Goal: Information Seeking & Learning: Understand process/instructions

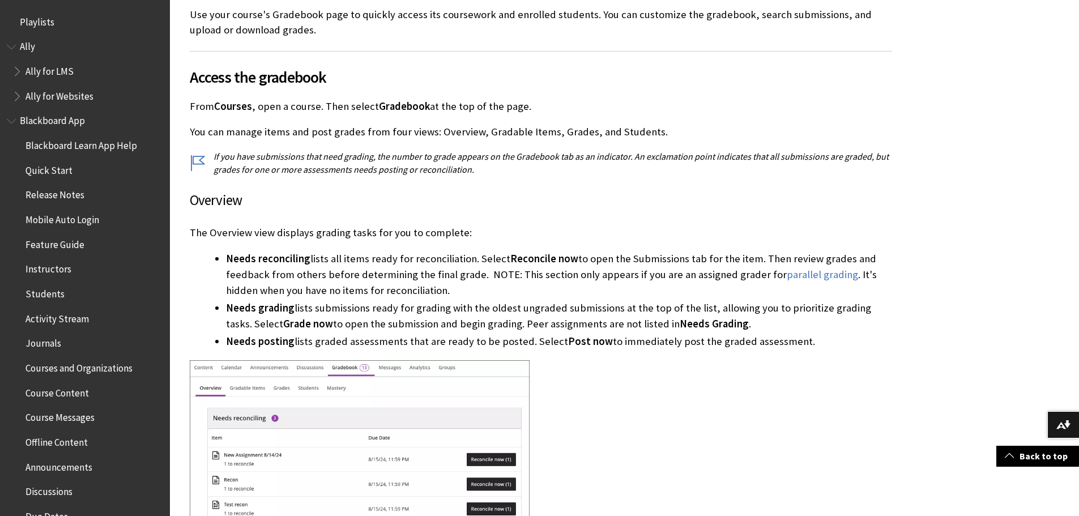
scroll to position [1626, 0]
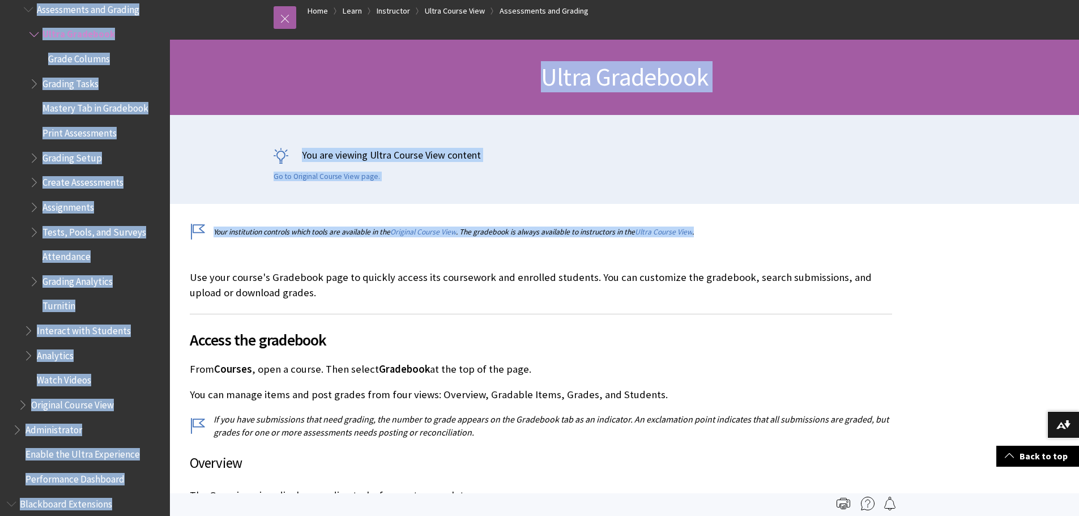
drag, startPoint x: 1077, startPoint y: 57, endPoint x: 1024, endPoint y: 5, distance: 75.3
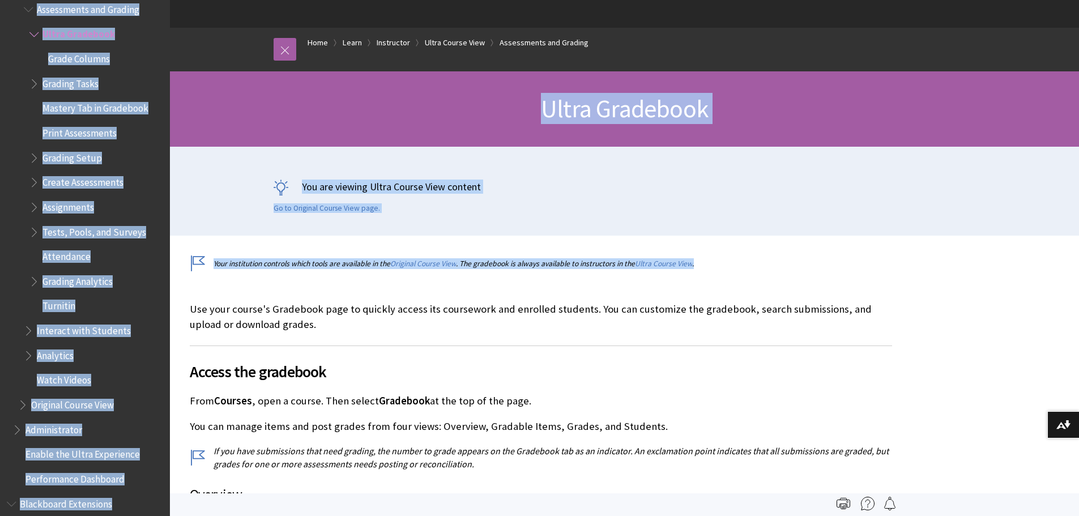
click at [749, 223] on div "You are viewing Ultra Course View content Go to Original Course View page." at bounding box center [624, 191] width 725 height 89
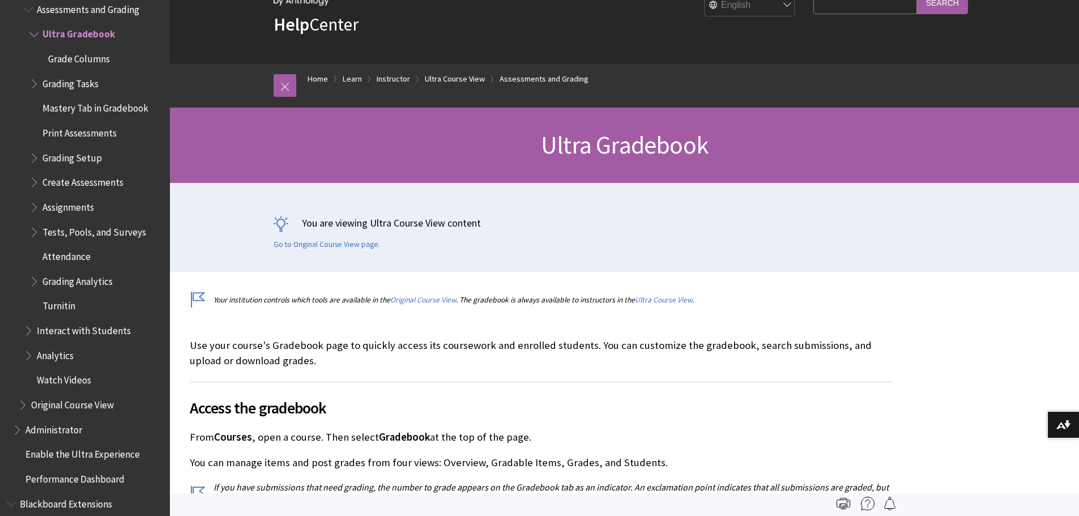
scroll to position [0, 0]
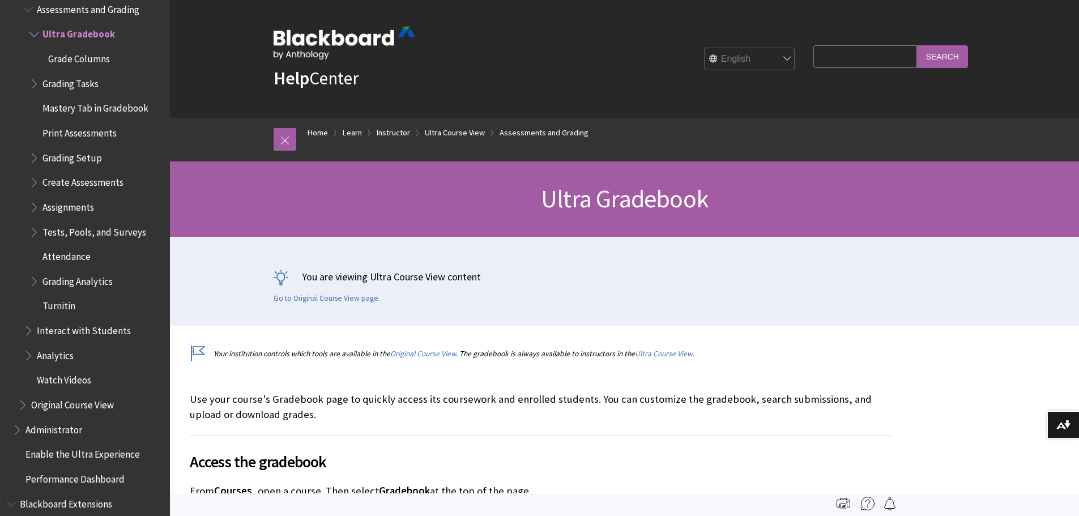
click at [864, 49] on input "Search Query" at bounding box center [864, 56] width 103 height 22
type input "details and actions"
click at [917, 45] on input "Search" at bounding box center [942, 56] width 51 height 22
click at [948, 61] on input "Search" at bounding box center [942, 56] width 51 height 22
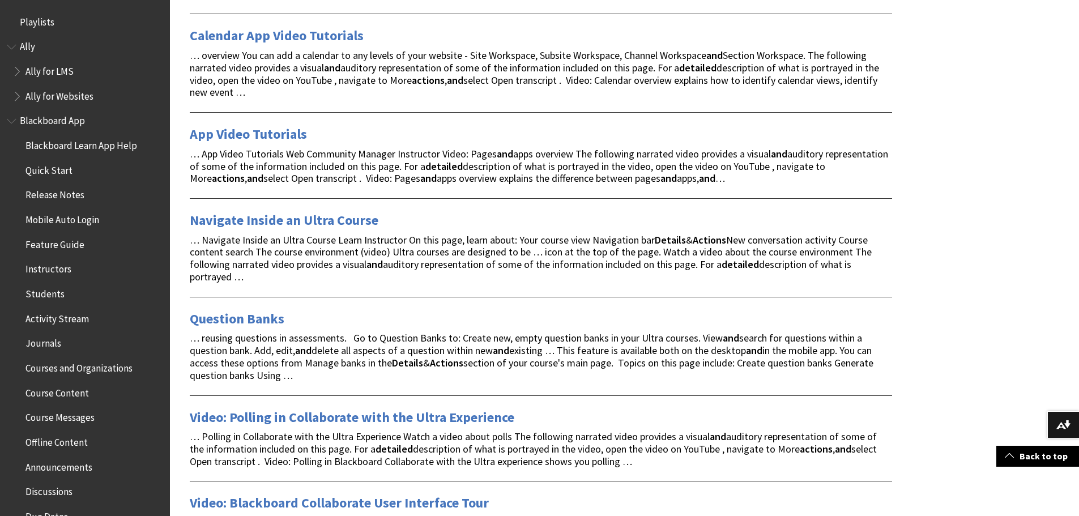
scroll to position [623, 0]
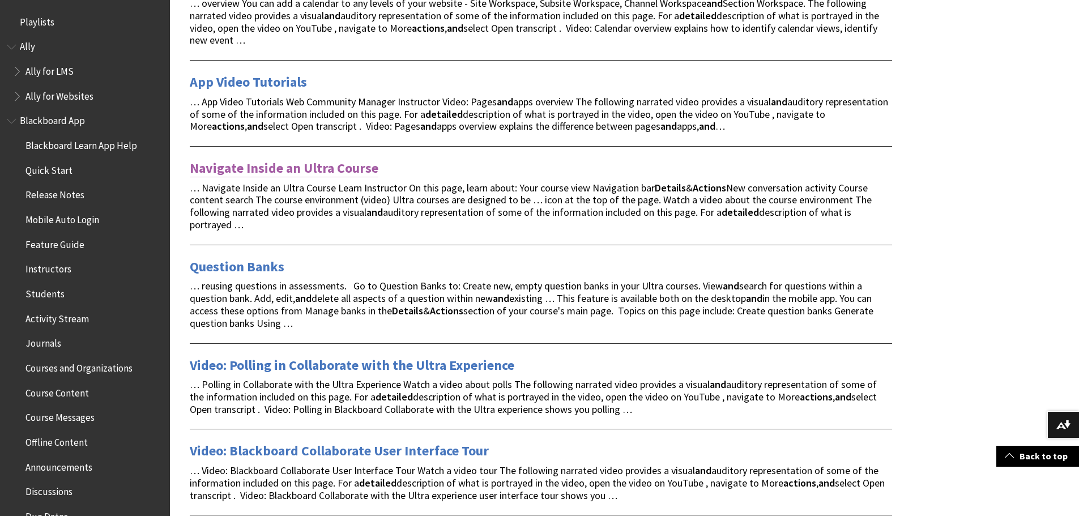
click at [326, 164] on link "Navigate Inside an Ultra Course" at bounding box center [284, 168] width 189 height 18
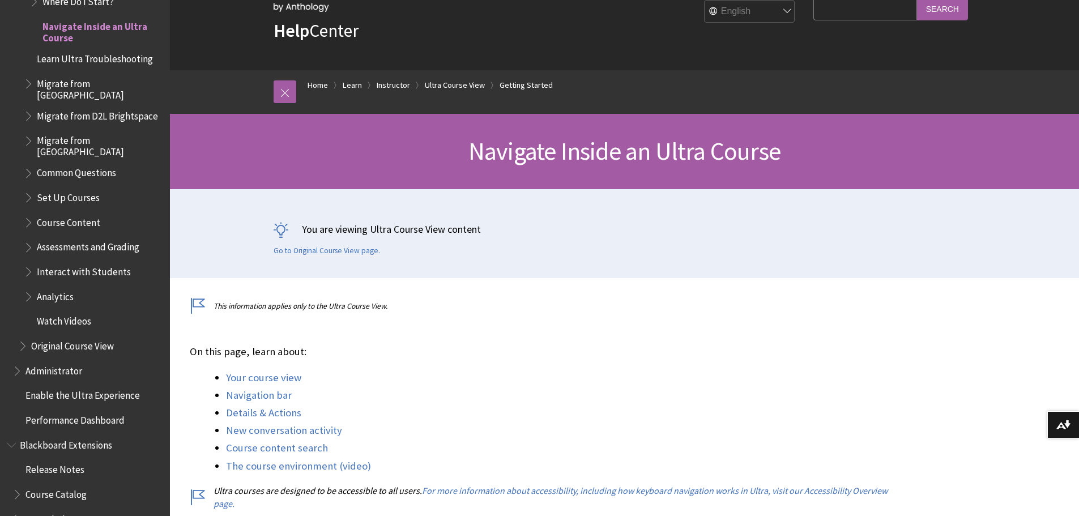
scroll to position [113, 0]
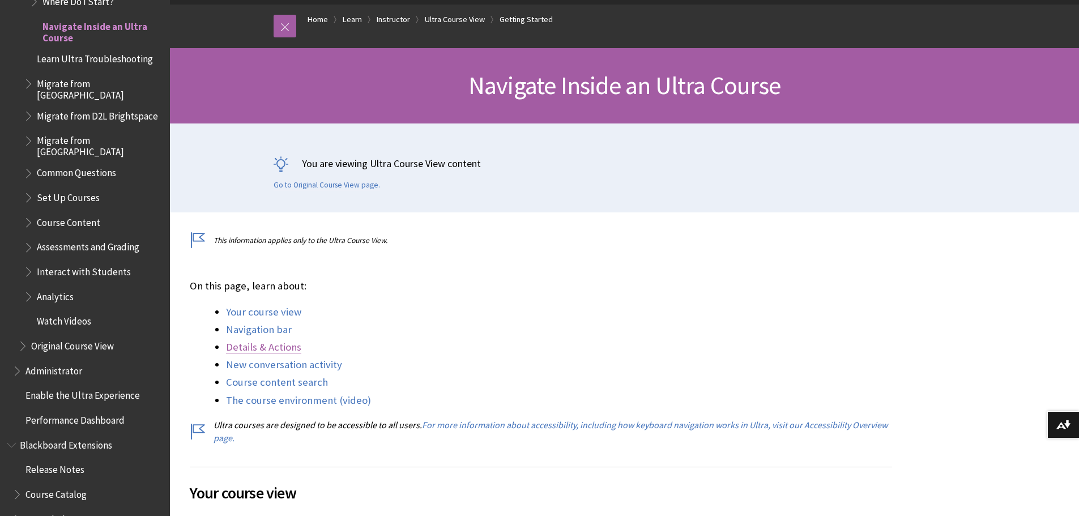
click at [278, 350] on link "Details & Actions" at bounding box center [263, 347] width 75 height 14
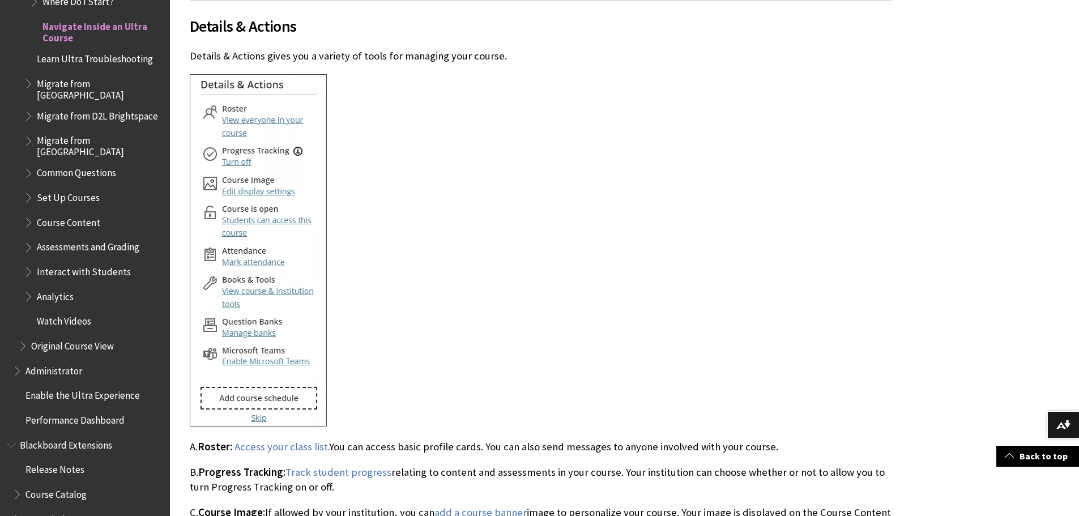
drag, startPoint x: 22, startPoint y: 178, endPoint x: 254, endPoint y: 248, distance: 241.9
click at [254, 248] on img at bounding box center [258, 250] width 137 height 352
click at [275, 254] on img at bounding box center [258, 250] width 137 height 352
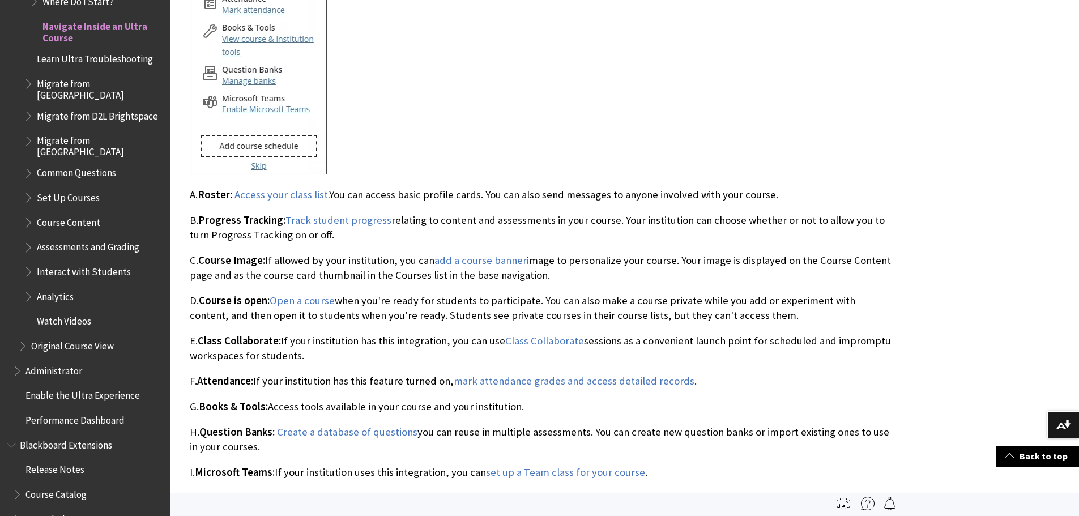
scroll to position [2355, 0]
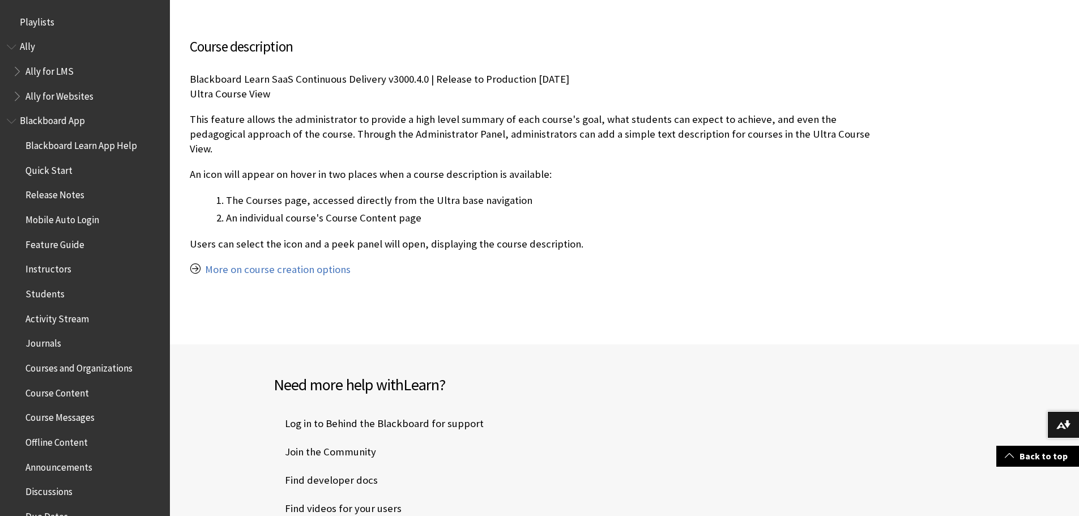
scroll to position [170, 0]
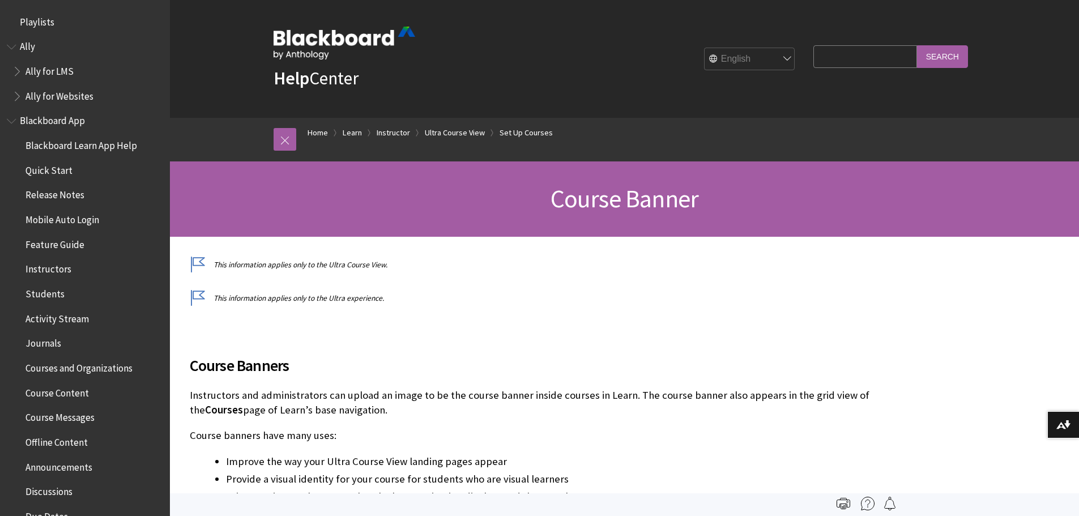
scroll to position [1601, 0]
